Goal: Information Seeking & Learning: Learn about a topic

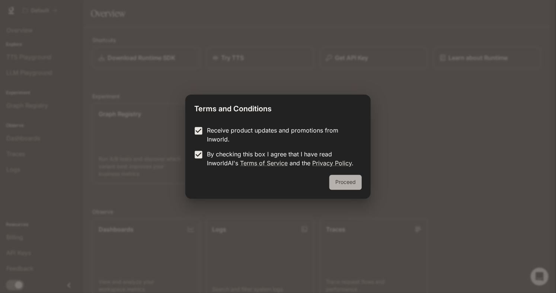
click at [360, 184] on button "Proceed" at bounding box center [346, 182] width 32 height 15
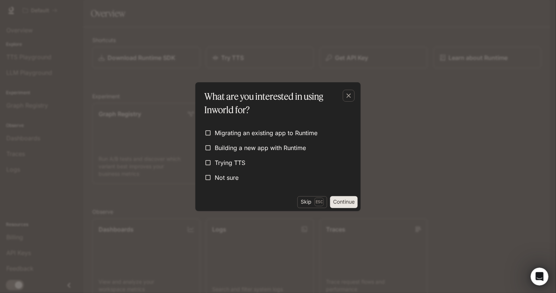
drag, startPoint x: 455, startPoint y: 168, endPoint x: 458, endPoint y: 162, distance: 6.8
click at [457, 166] on div "What are you interested in using Inworld for? Migrating an existing app to [GEO…" at bounding box center [278, 146] width 556 height 293
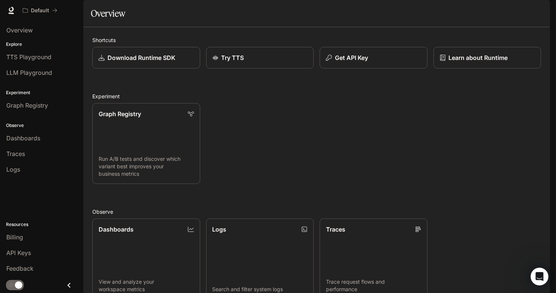
click at [457, 150] on div "Graph Registry Run A/B tests and discover which variant best improves your busi…" at bounding box center [313, 140] width 455 height 87
drag, startPoint x: 60, startPoint y: 155, endPoint x: 41, endPoint y: 276, distance: 121.8
click at [35, 235] on div "Billing" at bounding box center [41, 237] width 71 height 9
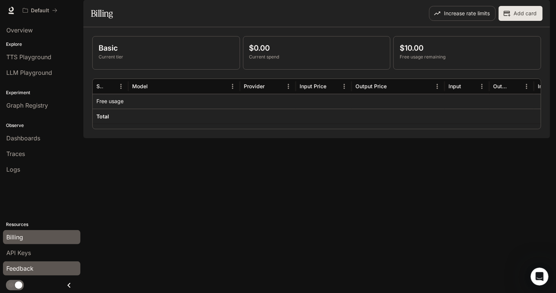
click at [47, 264] on div "Feedback" at bounding box center [41, 268] width 71 height 9
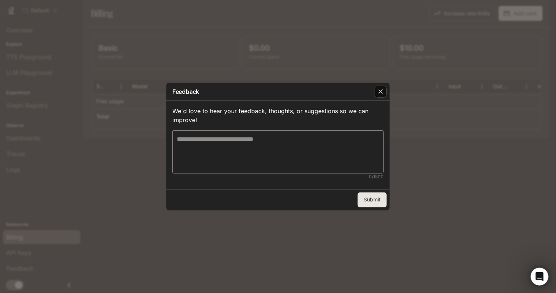
click at [385, 93] on div "button" at bounding box center [381, 92] width 12 height 12
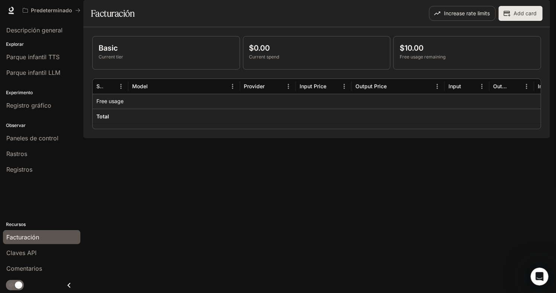
click at [380, 94] on div "Basic Current tier $0.00 Current spend $10.00 Free usage remaining Service Mode…" at bounding box center [316, 82] width 449 height 93
click at [45, 156] on div "Rastros" at bounding box center [41, 153] width 71 height 9
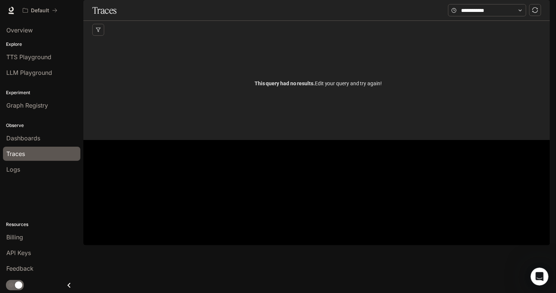
click at [37, 45] on p "Explore" at bounding box center [41, 44] width 83 height 7
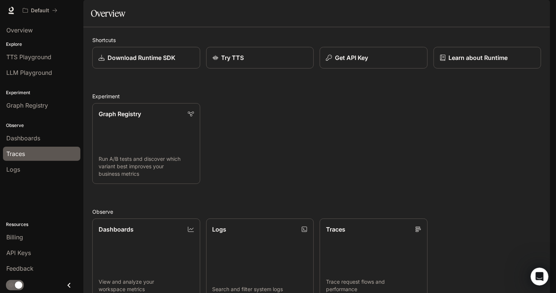
click at [35, 159] on link "Traces" at bounding box center [41, 154] width 77 height 14
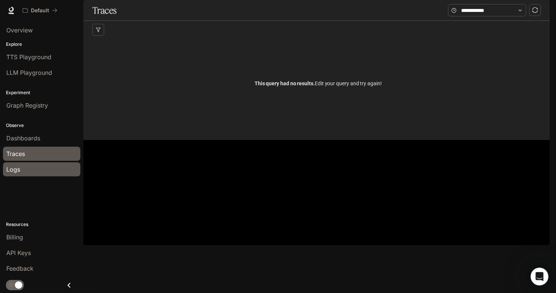
click at [49, 163] on link "Logs" at bounding box center [41, 169] width 77 height 14
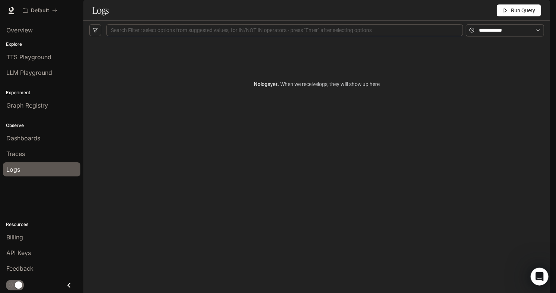
click at [51, 93] on p "Experiment" at bounding box center [41, 92] width 83 height 7
click at [42, 69] on span "LLM Playground" at bounding box center [29, 72] width 46 height 9
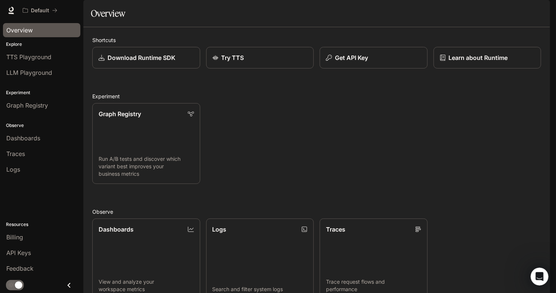
click at [34, 32] on div "Overview" at bounding box center [41, 30] width 71 height 9
